Goal: Task Accomplishment & Management: Complete application form

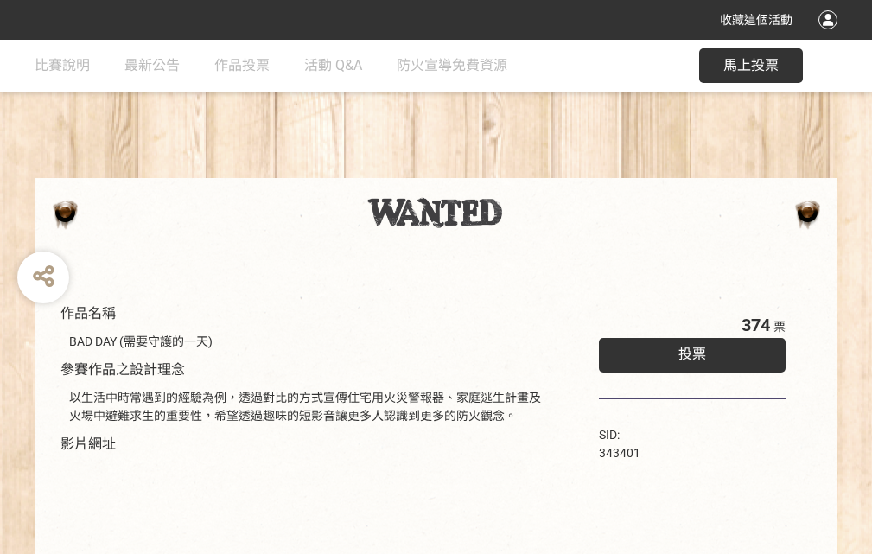
click at [830, 36] on div "收藏這個活動" at bounding box center [436, 20] width 872 height 40
click at [540, 170] on div "作品名稱 BAD DAY (需要守護的一天) 參賽作品之設計理念 以生活中時常遇到的經驗為例，透過對比的方式宣傳住宅用火災警報器、家庭逃生計畫及火場中避難求生…" at bounding box center [436, 403] width 872 height 727
click at [688, 350] on span "投票" at bounding box center [692, 354] width 28 height 16
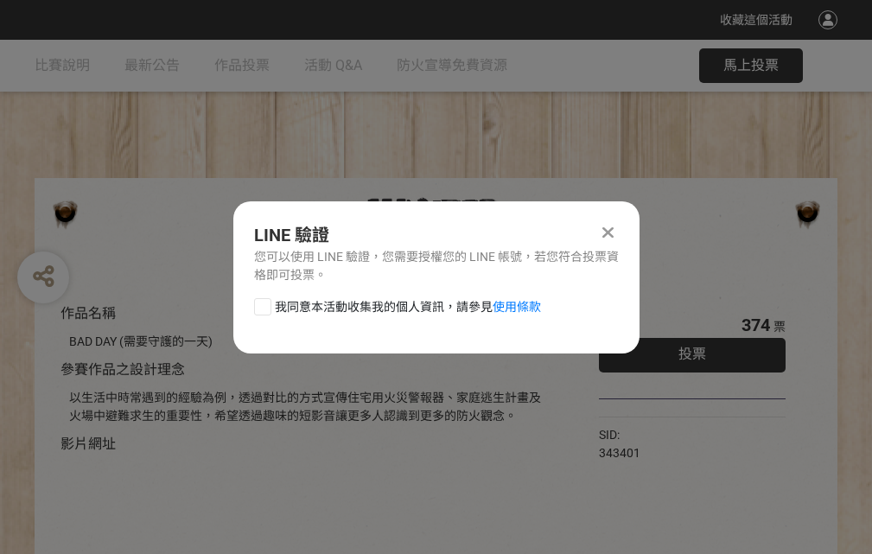
click at [261, 303] on div at bounding box center [262, 306] width 17 height 17
checkbox input "true"
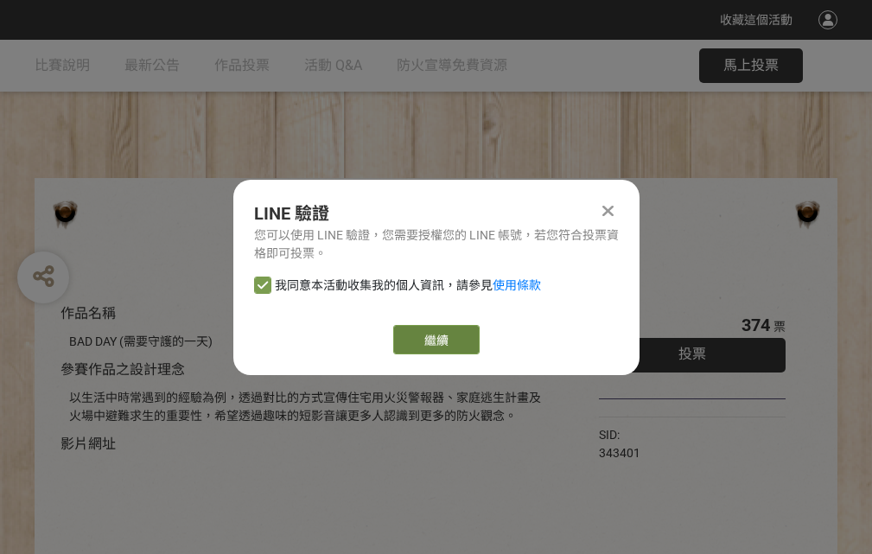
click at [435, 340] on link "繼續" at bounding box center [436, 339] width 86 height 29
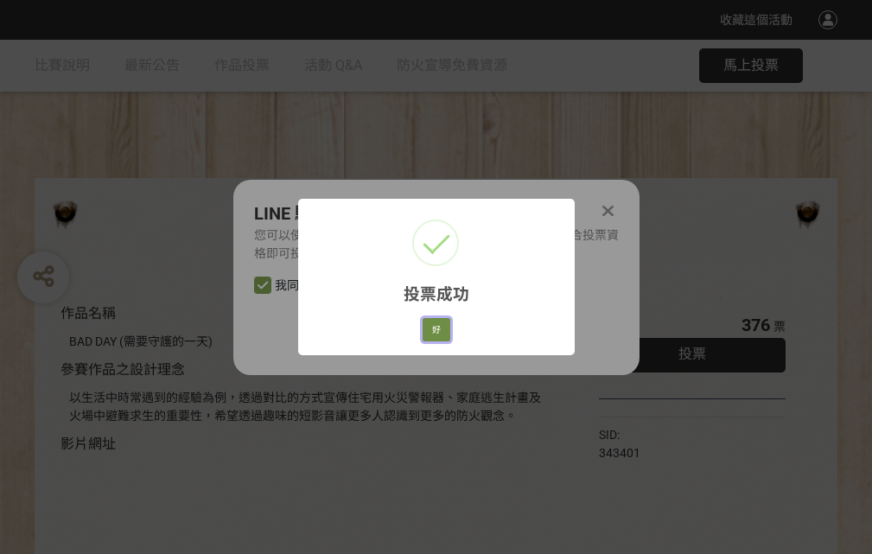
click at [431, 327] on button "好" at bounding box center [436, 330] width 28 height 24
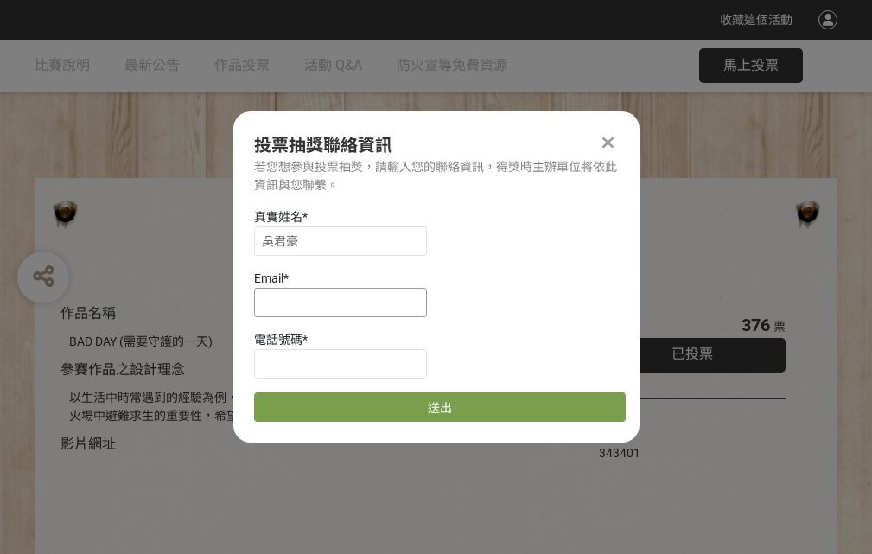
click at [346, 302] on input at bounding box center [340, 302] width 173 height 29
type input "[EMAIL_ADDRESS][DOMAIN_NAME]"
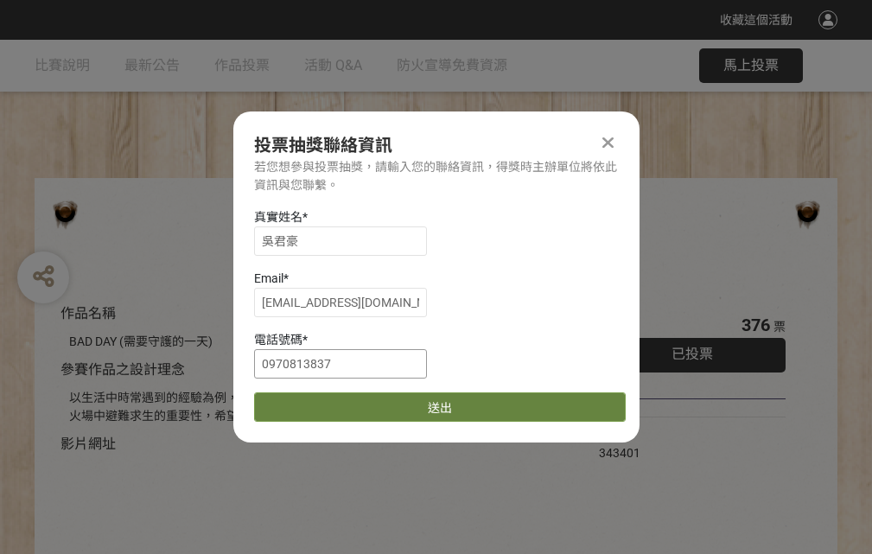
type input "0970813837"
click at [303, 401] on button "送出" at bounding box center [440, 406] width 372 height 29
